Goal: Find contact information: Find contact information

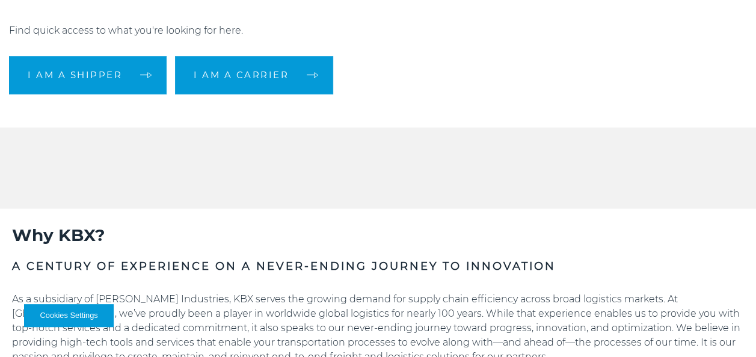
scroll to position [330, 0]
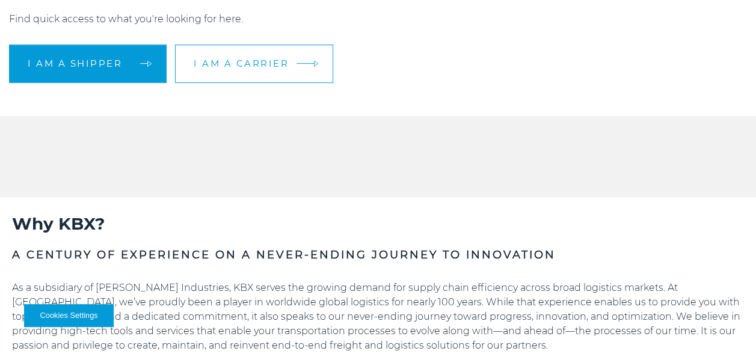
click at [275, 68] on span "I am a carrier" at bounding box center [241, 63] width 95 height 9
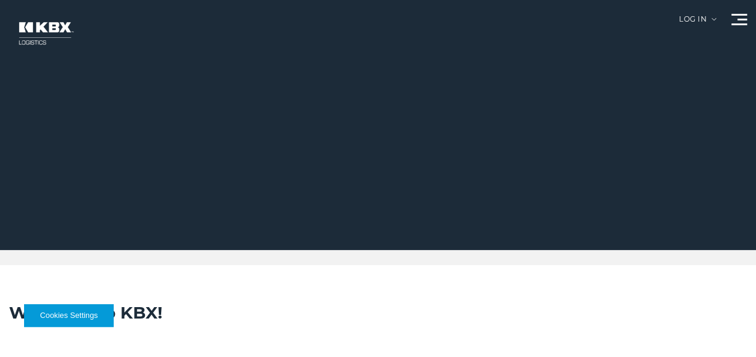
click at [744, 19] on span at bounding box center [742, 20] width 10 height 2
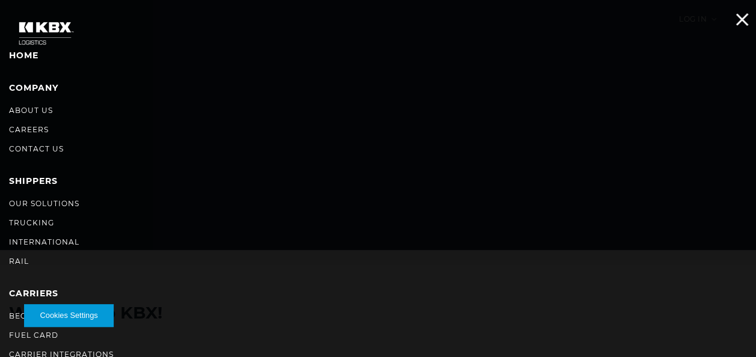
click at [744, 19] on div at bounding box center [739, 19] width 16 height 11
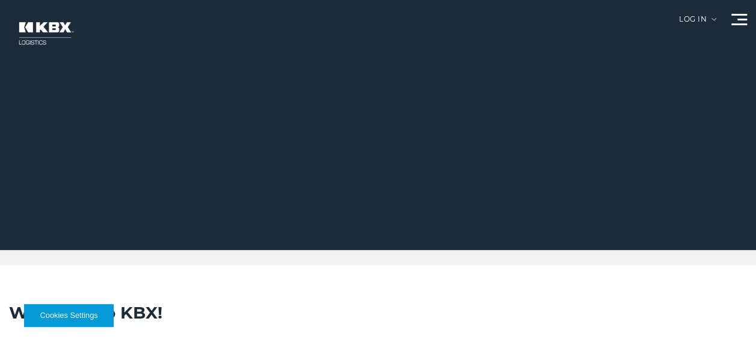
click at [702, 17] on div "Log in" at bounding box center [697, 24] width 37 height 16
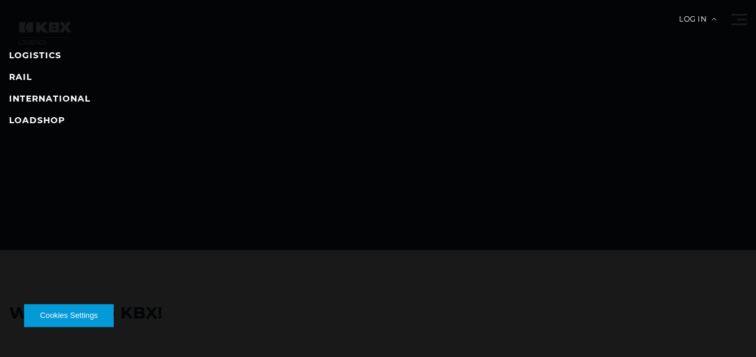
click at [539, 79] on li "RAIL" at bounding box center [378, 77] width 738 height 14
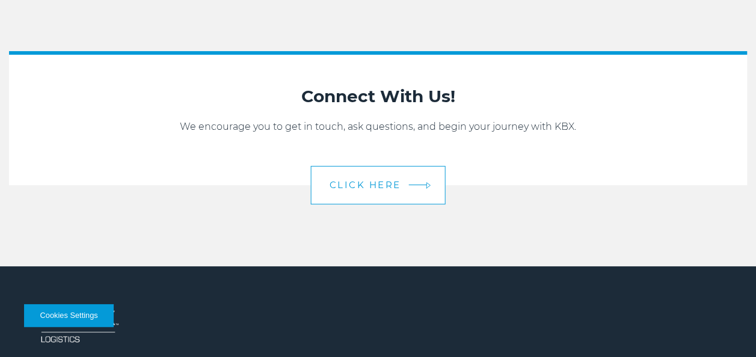
scroll to position [2385, 0]
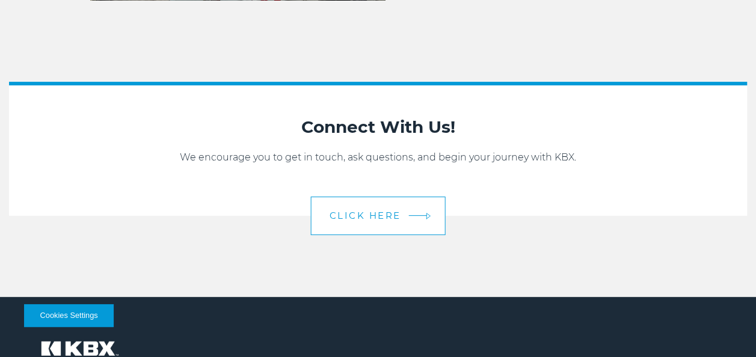
click at [375, 227] on link "CLICK HERE" at bounding box center [378, 216] width 135 height 38
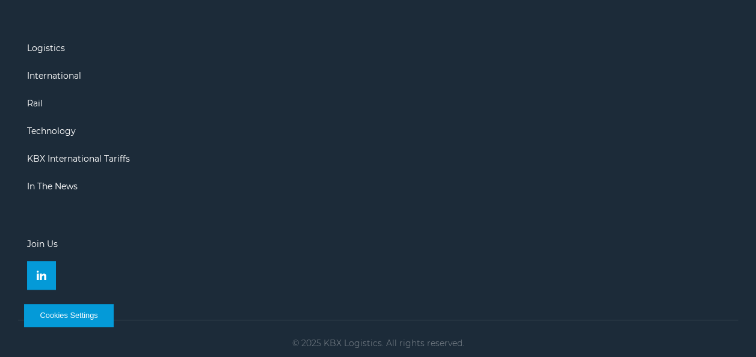
scroll to position [2769, 0]
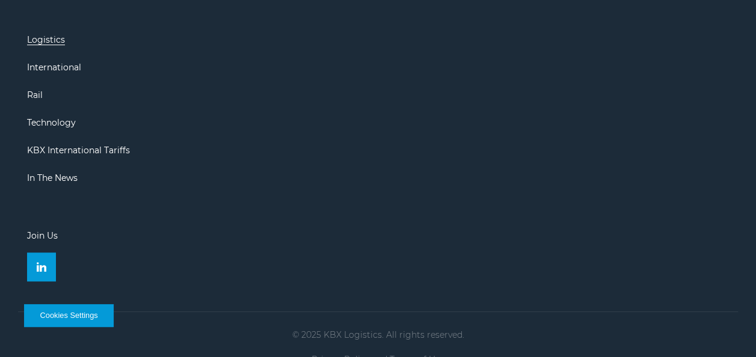
click at [52, 42] on link "Logistics" at bounding box center [46, 39] width 38 height 11
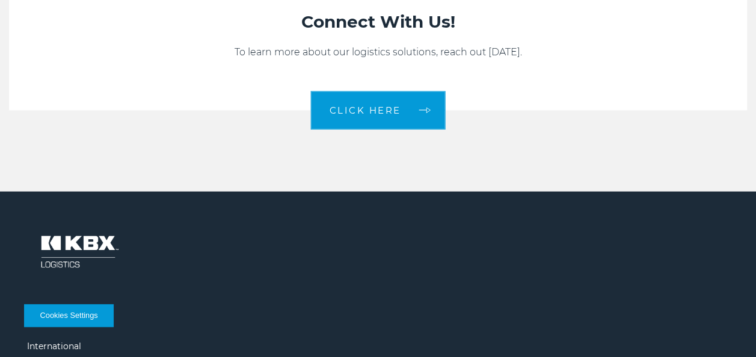
scroll to position [1152, 0]
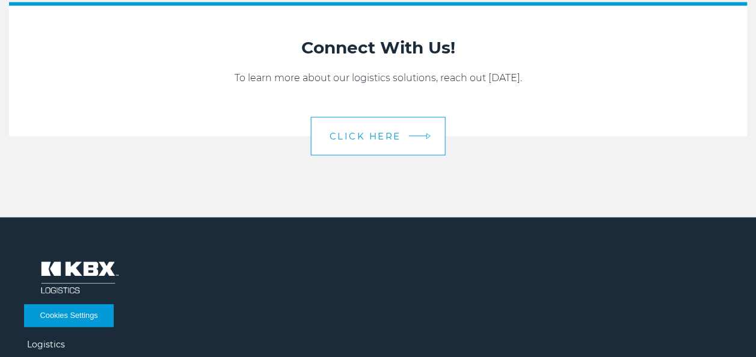
click at [387, 151] on link "CLICK HERE" at bounding box center [378, 136] width 135 height 38
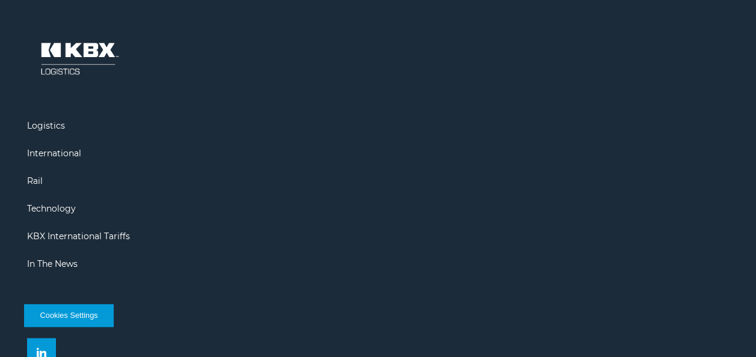
scroll to position [1273, 0]
